Goal: Navigation & Orientation: Find specific page/section

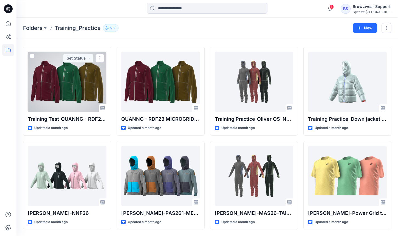
scroll to position [16, 0]
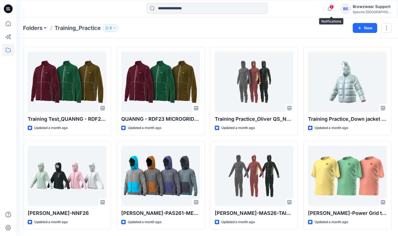
click at [333, 10] on icon "button" at bounding box center [330, 8] width 10 height 11
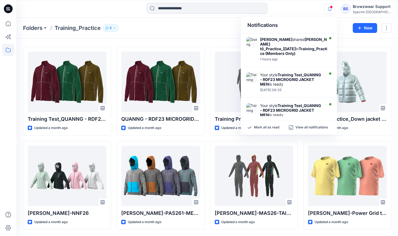
click at [188, 42] on div "Styles Training Test_QUANNG - RDF23 MICROGRID JACKET MEN Updated a month ago [P…" at bounding box center [207, 130] width 382 height 212
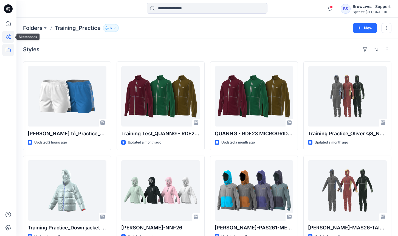
click at [9, 35] on icon at bounding box center [10, 35] width 2 height 2
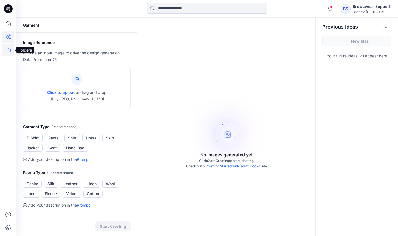
click at [9, 49] on icon at bounding box center [8, 50] width 12 height 12
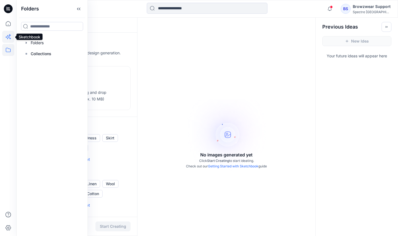
click at [12, 40] on icon at bounding box center [8, 37] width 12 height 12
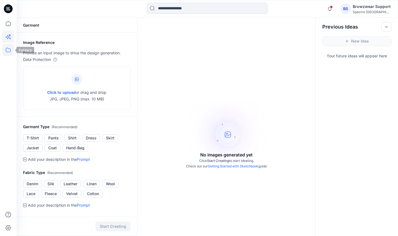
click at [12, 46] on icon at bounding box center [8, 50] width 12 height 12
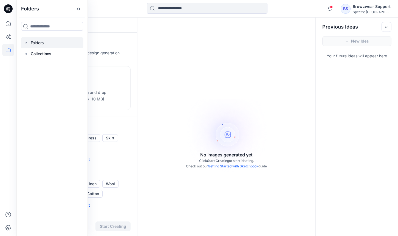
click at [45, 44] on div at bounding box center [52, 42] width 63 height 11
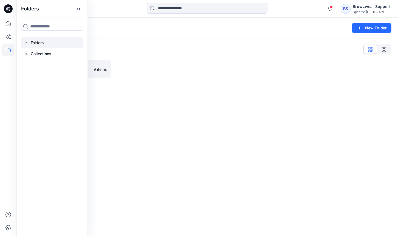
click at [147, 111] on div "Folders New Folder Folders List Training_Practice 9 items" at bounding box center [207, 127] width 382 height 219
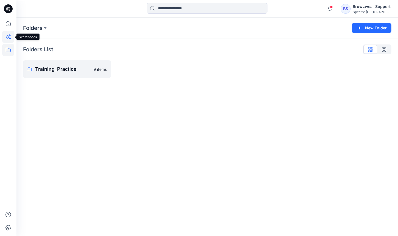
click at [12, 36] on icon at bounding box center [8, 37] width 12 height 12
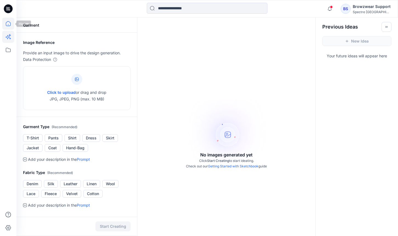
click at [10, 26] on icon at bounding box center [8, 24] width 12 height 12
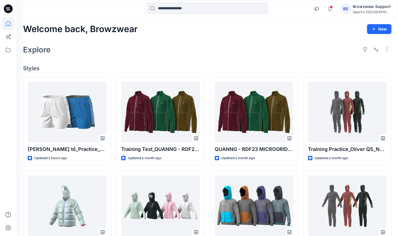
click at [6, 9] on icon at bounding box center [8, 8] width 9 height 9
click at [10, 38] on icon at bounding box center [10, 39] width 2 height 2
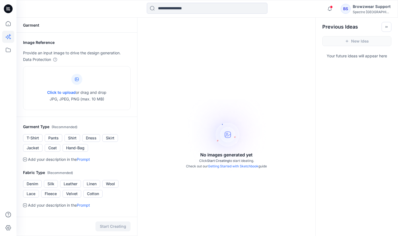
click at [122, 128] on h2 "Garment Type ( Recommended )" at bounding box center [77, 127] width 108 height 7
click at [10, 48] on icon at bounding box center [8, 50] width 12 height 12
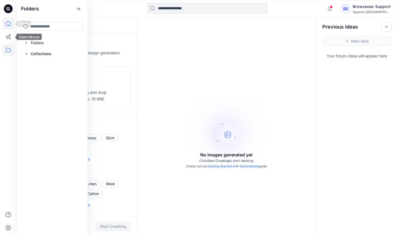
click at [11, 27] on icon at bounding box center [8, 24] width 12 height 12
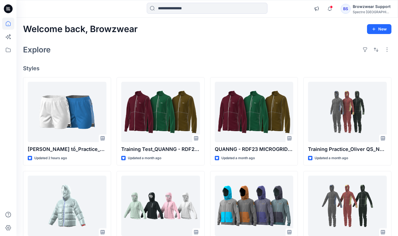
click at [347, 7] on div "BS" at bounding box center [346, 9] width 10 height 10
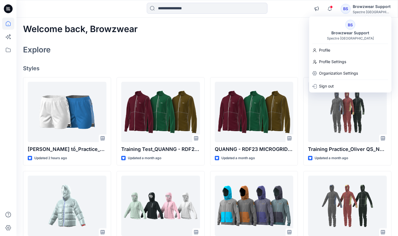
click at [184, 67] on h4 "Styles" at bounding box center [207, 68] width 369 height 7
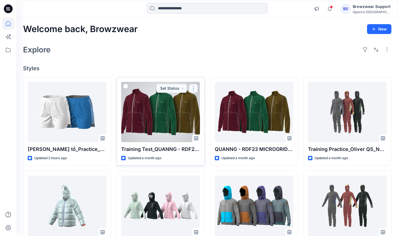
click at [194, 92] on button "button" at bounding box center [193, 88] width 9 height 9
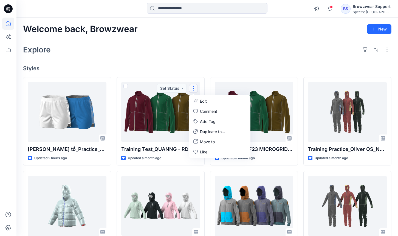
click at [248, 46] on div "Explore" at bounding box center [207, 49] width 369 height 13
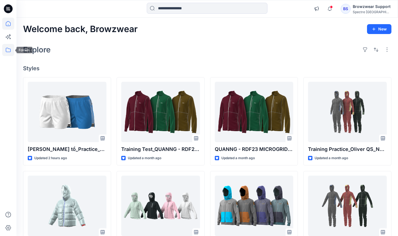
click at [13, 49] on icon at bounding box center [8, 50] width 12 height 12
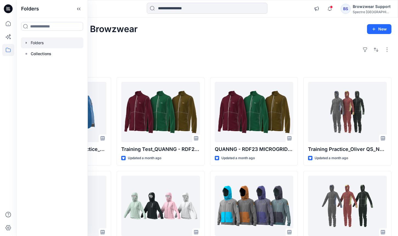
click at [56, 44] on div at bounding box center [52, 42] width 63 height 11
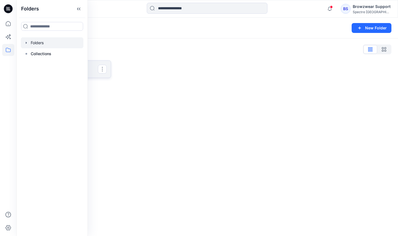
click at [89, 72] on p "Training_Practice" at bounding box center [66, 69] width 63 height 8
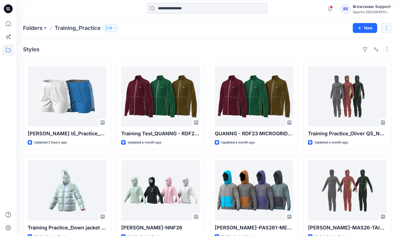
click at [384, 29] on button "button" at bounding box center [387, 28] width 10 height 10
click at [290, 37] on div "Folders Training_Practice 6 New Edit Duplicate to... Manage Users Delete Folder" at bounding box center [207, 28] width 382 height 21
click at [386, 51] on button "button" at bounding box center [387, 49] width 9 height 9
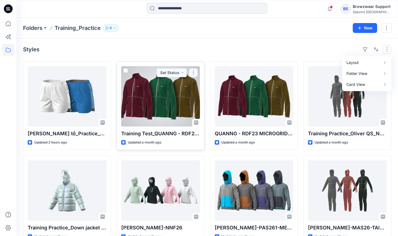
click at [193, 74] on button "button" at bounding box center [193, 72] width 9 height 9
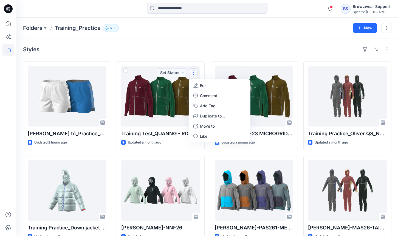
click at [214, 42] on div "Styles Quang tồ_Practice_4Sep2025 Updated 2 hours ago Training Practice_Down ja…" at bounding box center [207, 191] width 382 height 306
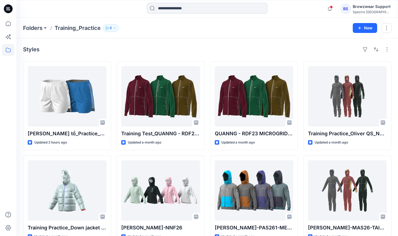
click at [371, 15] on div "Notifications Duc Nguyen shared Quang tồ_Practice_4Sep2025 in Training_Practice…" at bounding box center [207, 9] width 382 height 18
click at [385, 8] on div "Browzwear Support" at bounding box center [372, 6] width 38 height 7
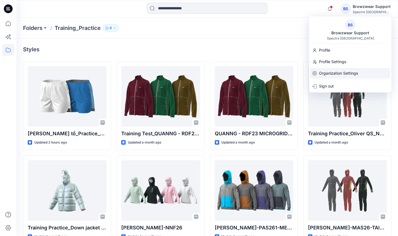
click at [342, 74] on p "Organization Settings" at bounding box center [338, 73] width 39 height 10
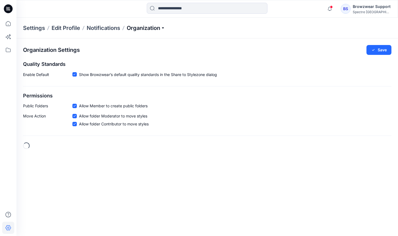
click at [138, 29] on p "Organization" at bounding box center [146, 28] width 38 height 8
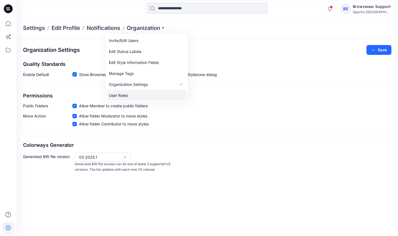
click at [131, 92] on link "User Roles" at bounding box center [147, 95] width 80 height 11
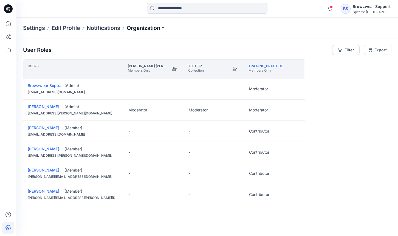
click at [156, 29] on p "Organization" at bounding box center [146, 28] width 38 height 8
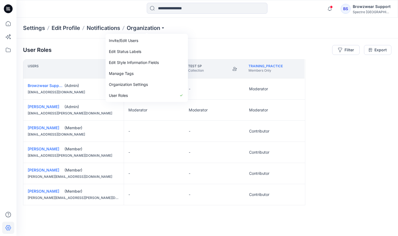
click at [382, 13] on div "Spectre [GEOGRAPHIC_DATA]" at bounding box center [372, 12] width 38 height 4
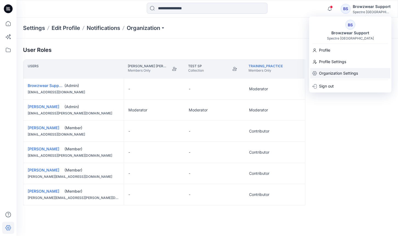
click at [339, 74] on p "Organization Settings" at bounding box center [338, 73] width 39 height 10
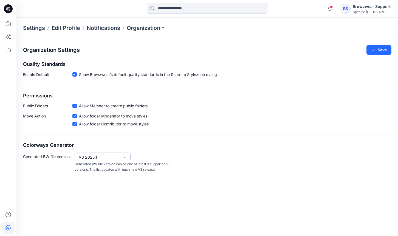
click at [88, 159] on div "VS 2025.1" at bounding box center [99, 157] width 41 height 6
click at [175, 161] on div "Generated BW file version VS 2025.2, 1 of 4. 4 results available. Use Up and Do…" at bounding box center [207, 163] width 369 height 20
click at [377, 12] on div "Spectre [GEOGRAPHIC_DATA]" at bounding box center [372, 12] width 38 height 4
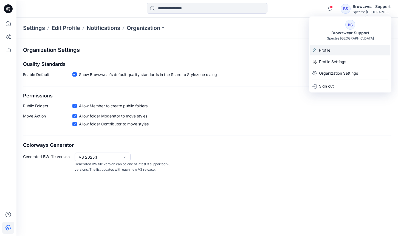
click at [333, 52] on div "Profile" at bounding box center [351, 50] width 80 height 10
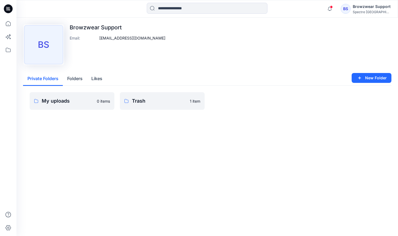
click at [186, 143] on div "Upload Image BS Browzwear Support Email : support@browzwear.com Private Folders…" at bounding box center [207, 127] width 382 height 219
click at [8, 48] on icon at bounding box center [8, 50] width 12 height 12
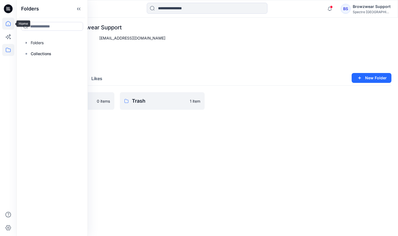
click at [7, 24] on icon at bounding box center [8, 24] width 12 height 12
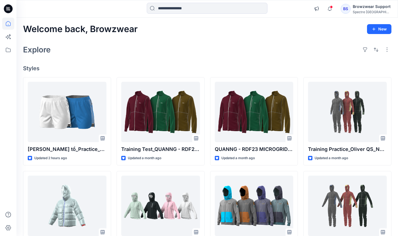
click at [139, 62] on div "Welcome back, Browzwear New Explore Styles Quang tồ_Practice_4Sep2025 Updated 2…" at bounding box center [207, 189] width 382 height 343
click at [198, 57] on div "Welcome back, Browzwear New Explore Styles Quang tồ_Practice_4Sep2025 Updated 2…" at bounding box center [207, 189] width 382 height 343
